Goal: Browse casually

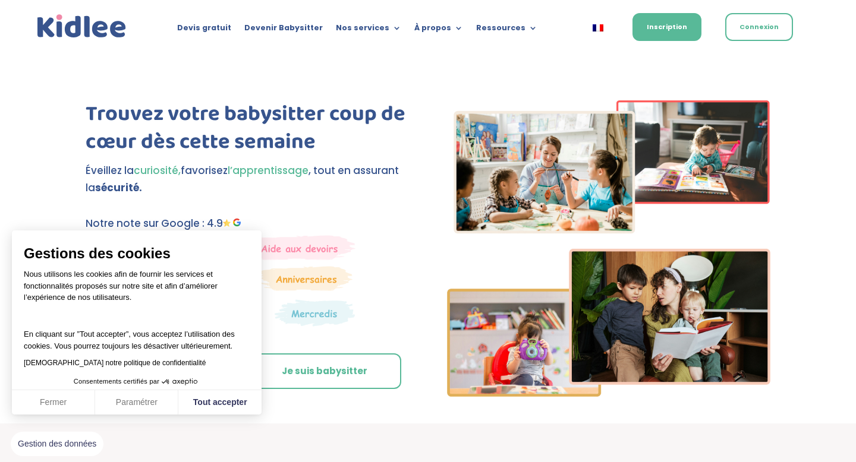
scroll to position [34, 0]
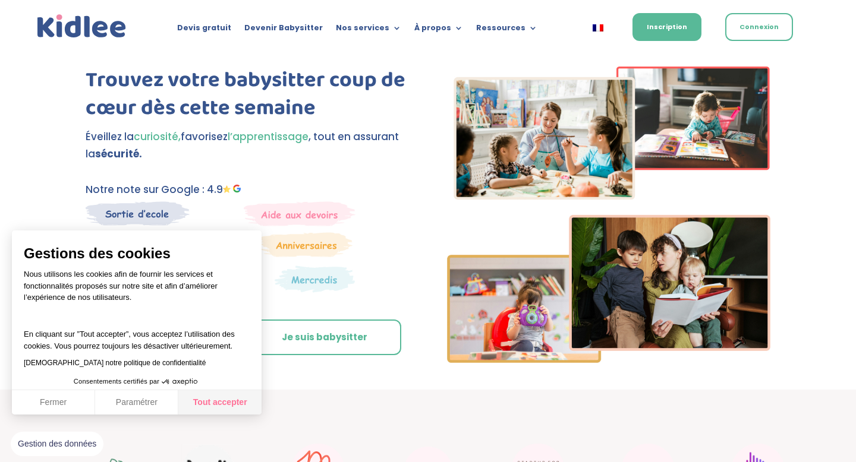
click at [221, 395] on button "Tout accepter" at bounding box center [219, 402] width 83 height 25
checkbox input "true"
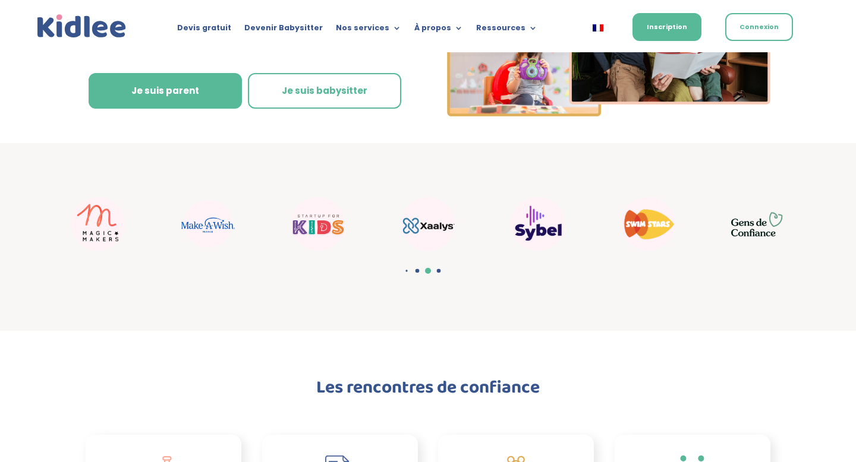
scroll to position [280, 0]
click at [423, 235] on img "15 / 22" at bounding box center [427, 224] width 53 height 53
click at [425, 233] on img "15 / 22" at bounding box center [427, 224] width 53 height 53
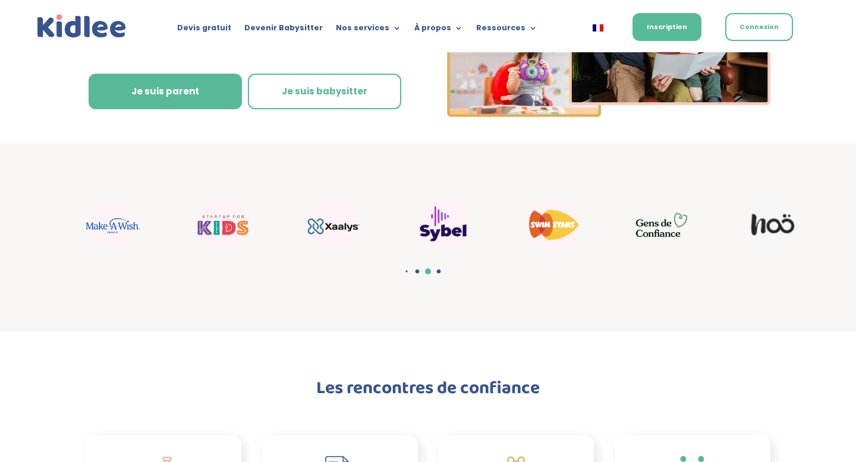
click at [416, 239] on img "16 / 22" at bounding box center [442, 224] width 53 height 53
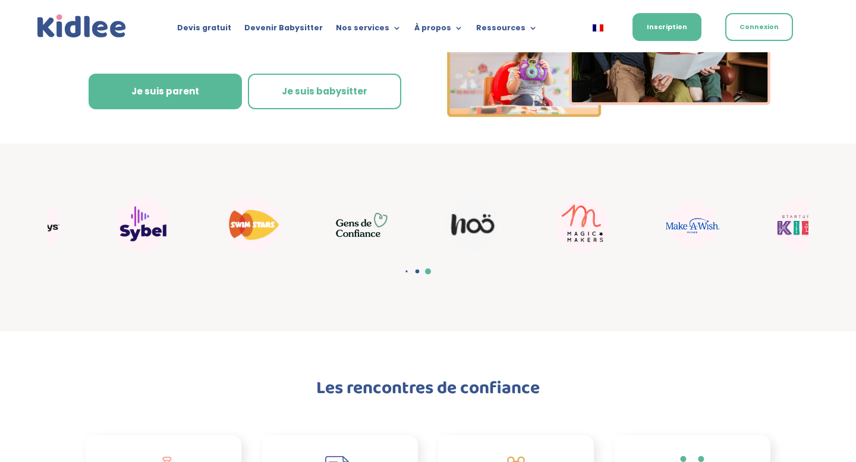
click at [316, 239] on div "18 / 22" at bounding box center [362, 224] width 101 height 53
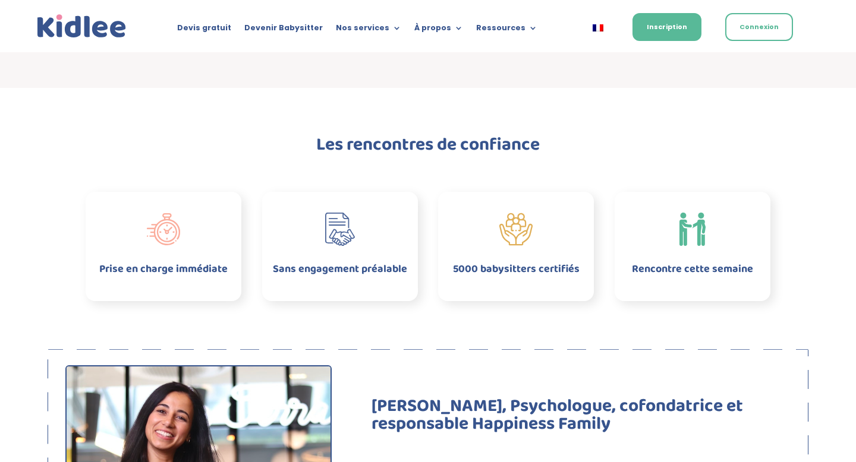
scroll to position [544, 0]
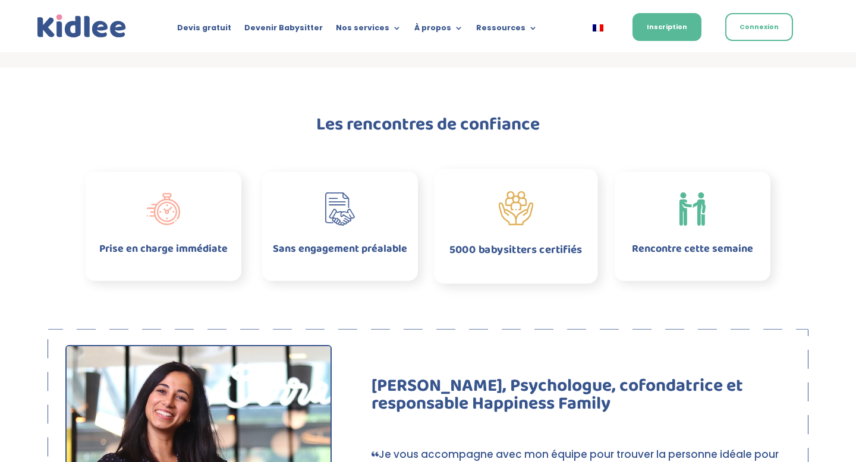
click at [537, 222] on span at bounding box center [515, 208] width 163 height 35
click at [679, 228] on div "Rencontre cette semaine" at bounding box center [691, 226] width 163 height 71
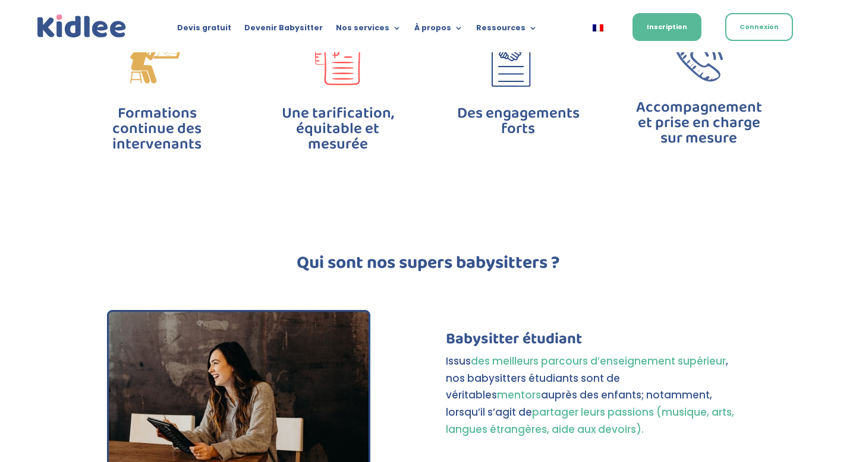
scroll to position [3378, 0]
